Goal: Task Accomplishment & Management: Manage account settings

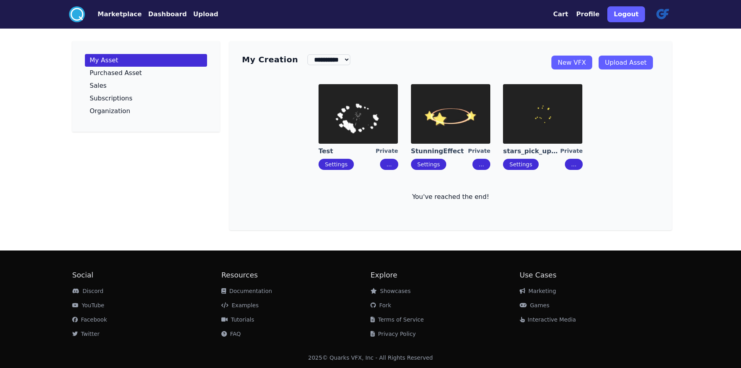
click at [368, 133] on img at bounding box center [358, 114] width 79 height 60
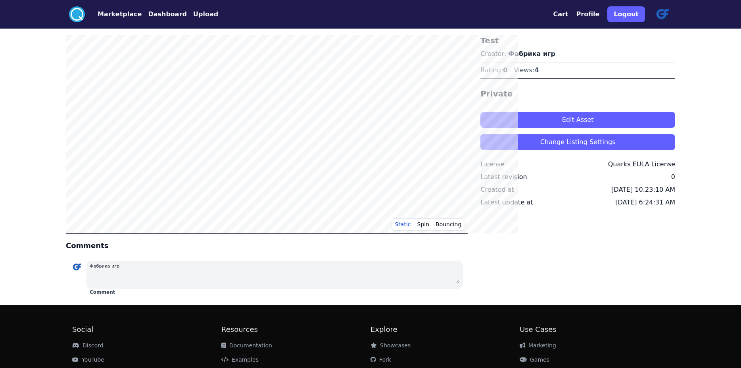
click at [501, 46] on h3 "Test" at bounding box center [578, 40] width 195 height 11
click at [504, 45] on h3 "Test" at bounding box center [578, 40] width 195 height 11
click at [504, 44] on h3 "Test" at bounding box center [578, 40] width 195 height 11
click at [567, 59] on p "Creator: Фабрика игр" at bounding box center [578, 54] width 195 height 10
click at [553, 128] on button "Edit Asset" at bounding box center [578, 120] width 195 height 16
